Goal: Leave review/rating: Leave review/rating

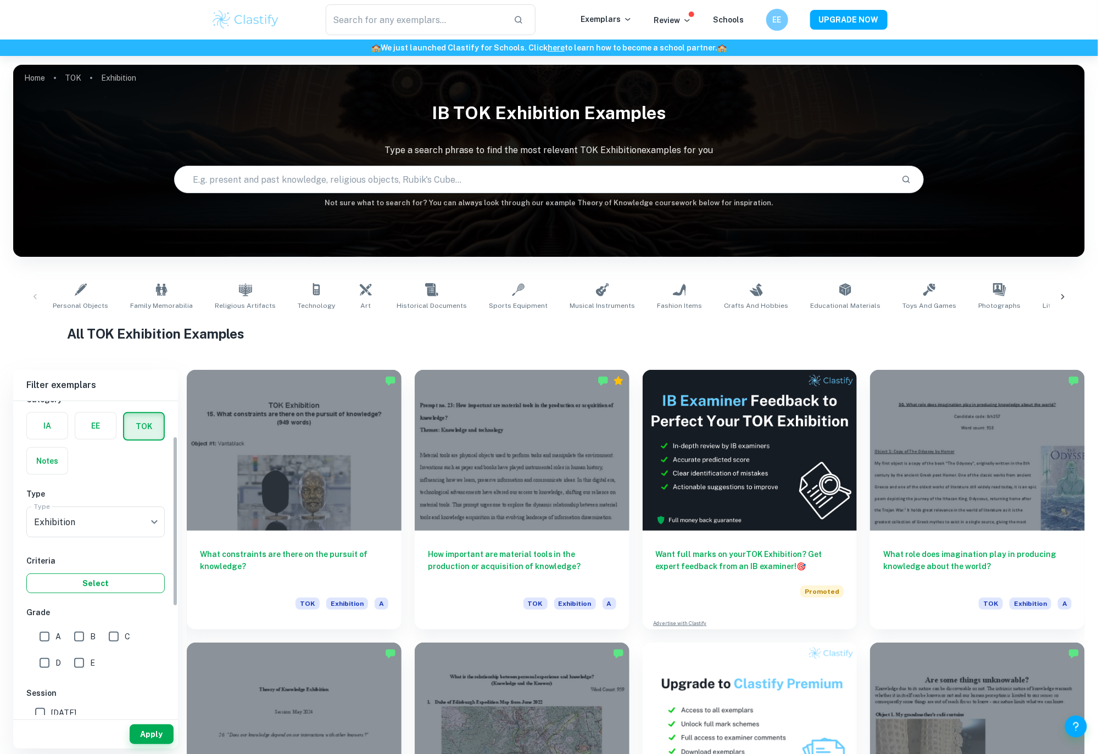
scroll to position [68, 0]
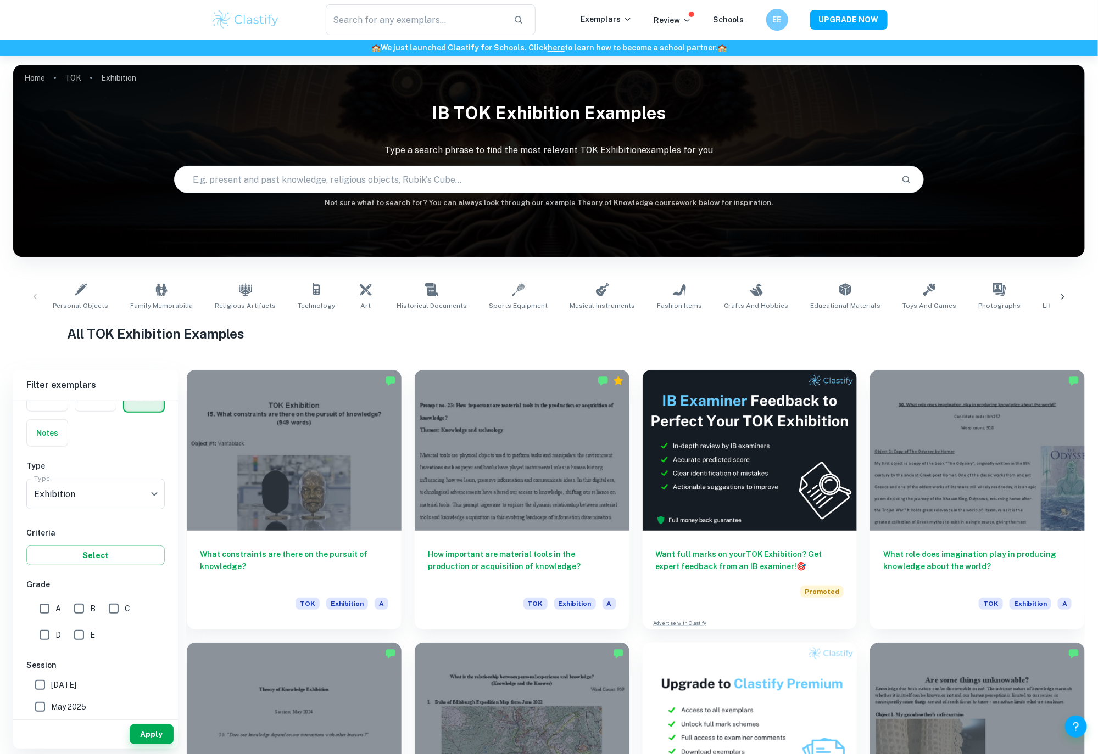
click at [44, 609] on input "A" at bounding box center [44, 609] width 22 height 22
checkbox input "true"
click at [137, 731] on button "Apply" at bounding box center [152, 735] width 44 height 20
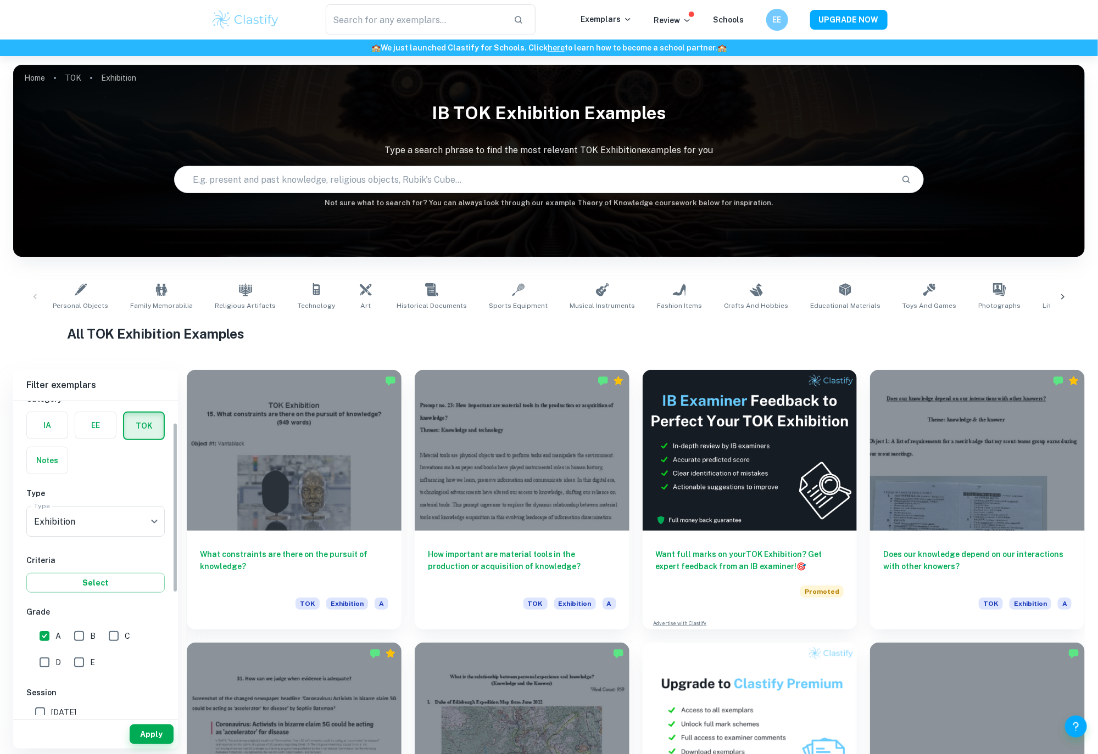
scroll to position [37, 0]
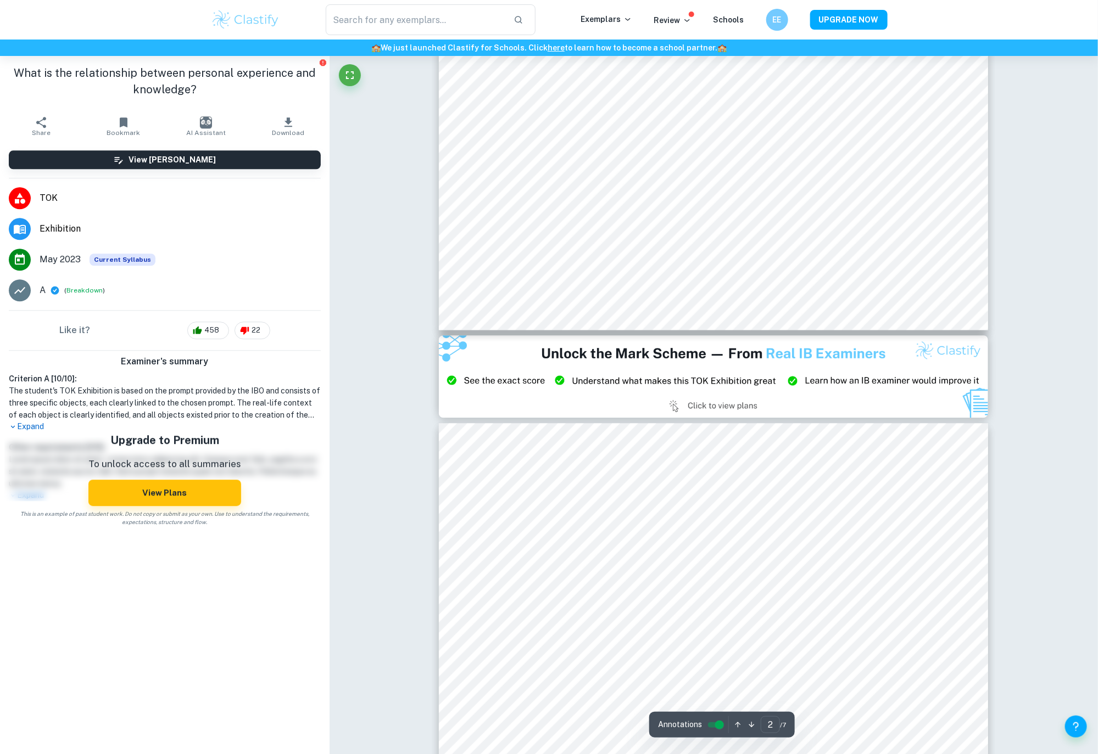
scroll to position [1387, 0]
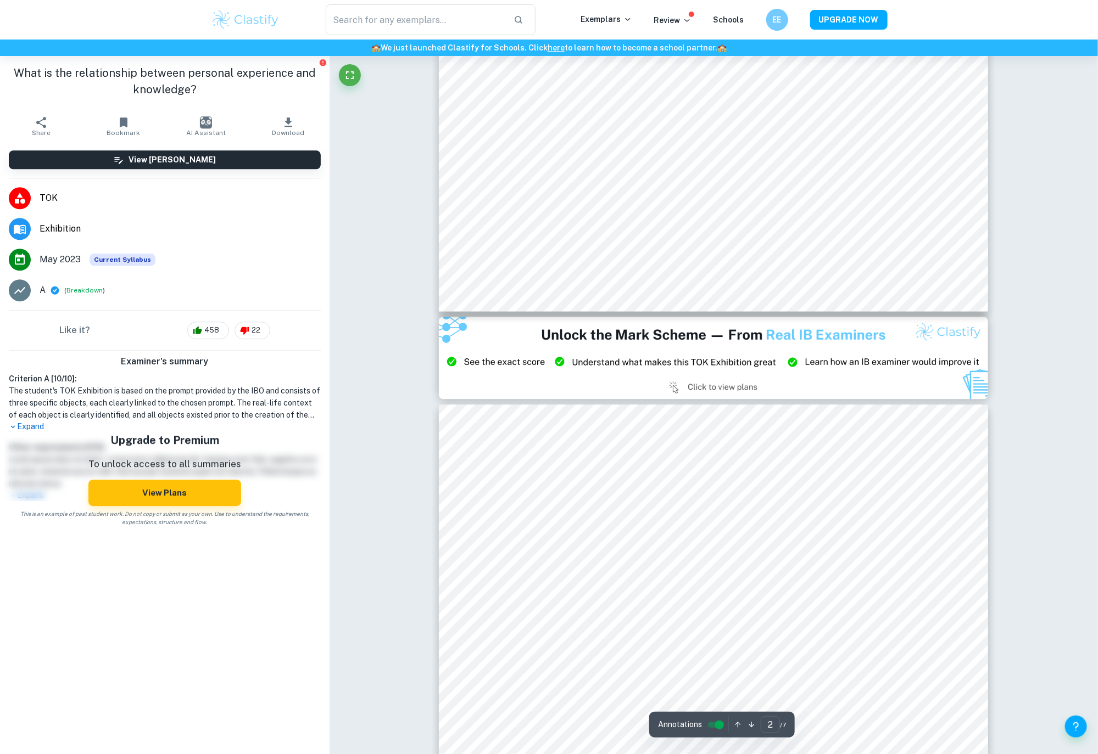
type input "3"
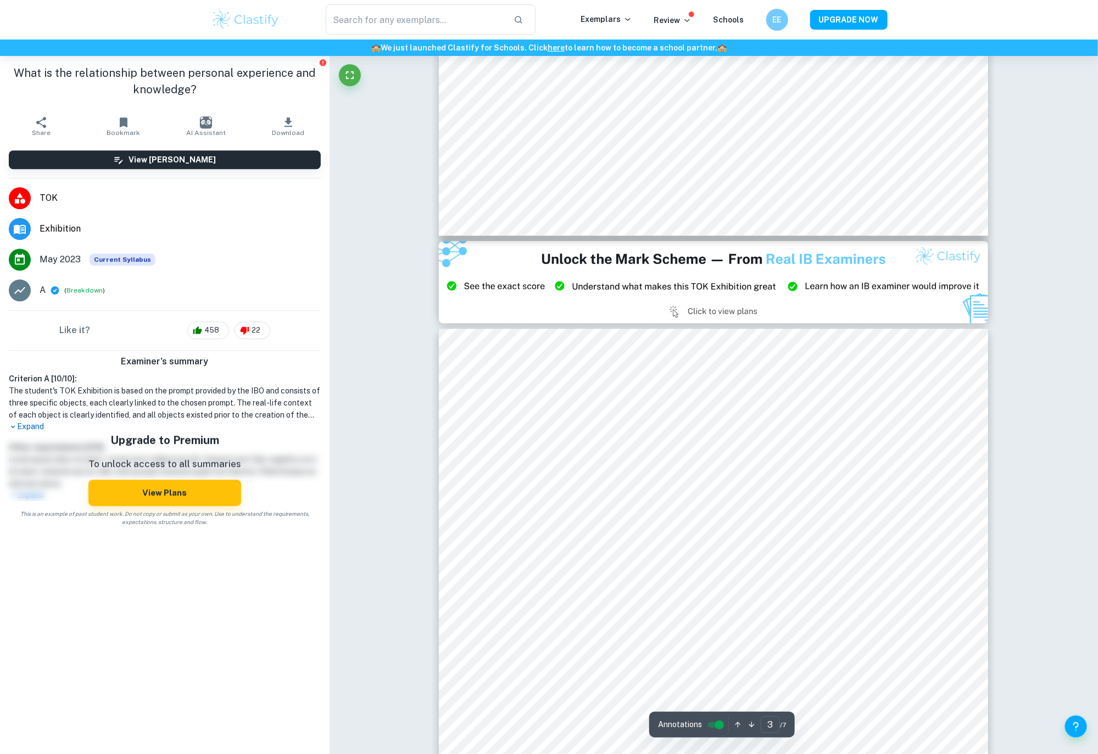
scroll to position [1476, 0]
